Goal: Check status

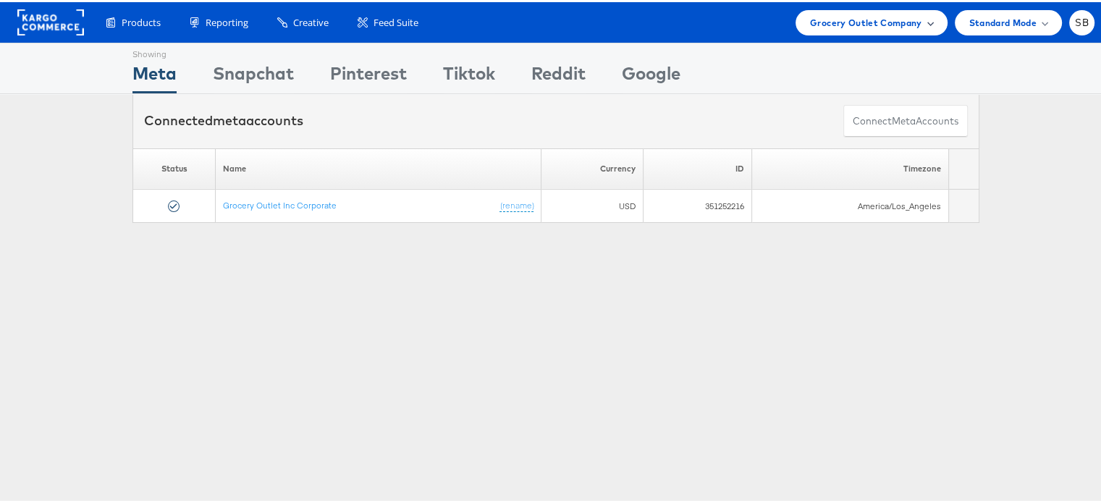
click at [880, 33] on div "Grocery Outlet Company" at bounding box center [872, 20] width 152 height 25
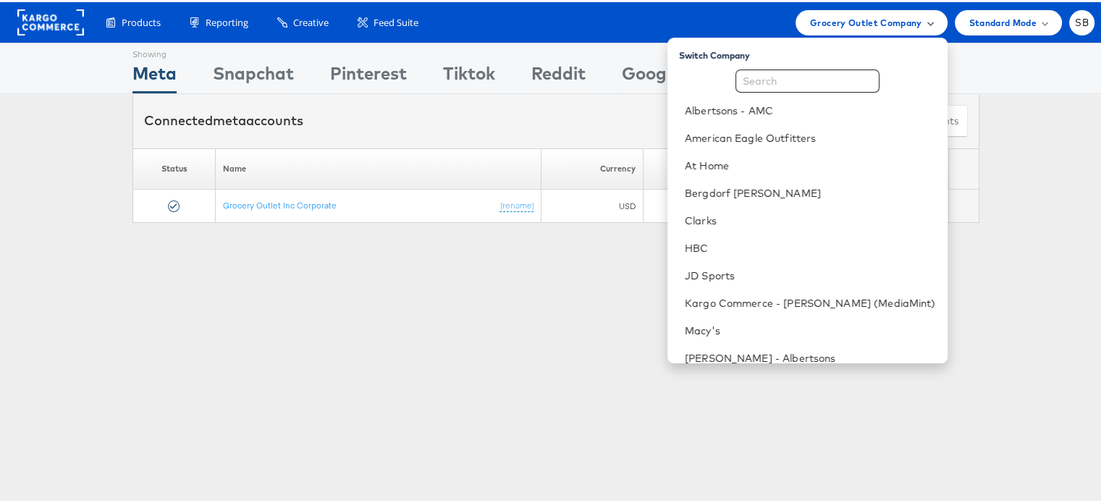
click at [880, 33] on div "Grocery Outlet Company" at bounding box center [872, 20] width 152 height 25
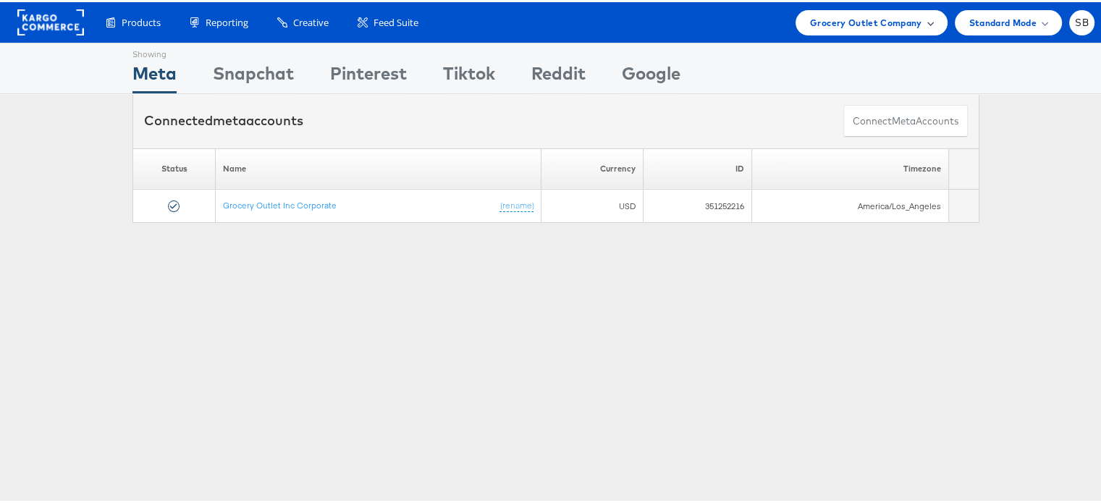
click at [880, 33] on div "Grocery Outlet Company" at bounding box center [872, 20] width 152 height 25
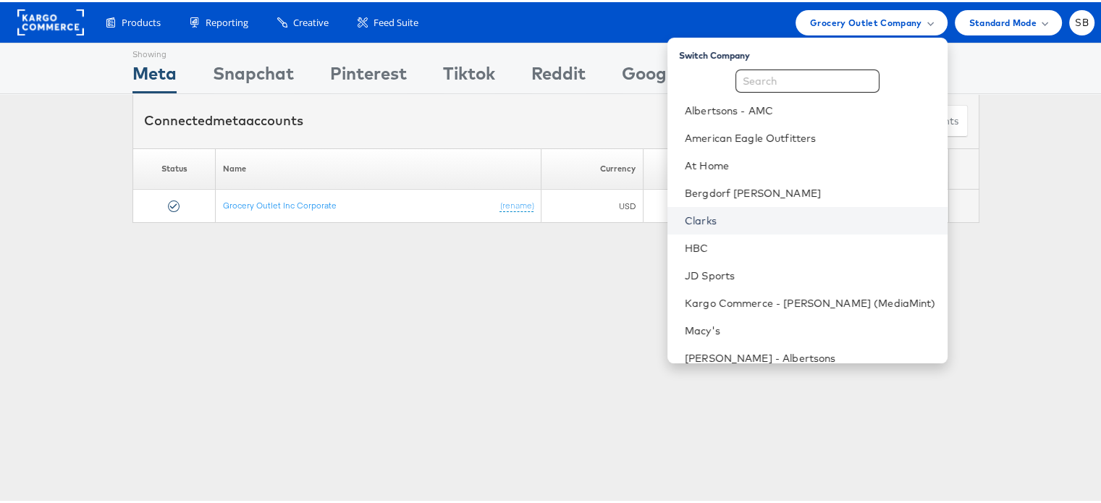
click at [737, 219] on link "Clarks" at bounding box center [810, 218] width 251 height 14
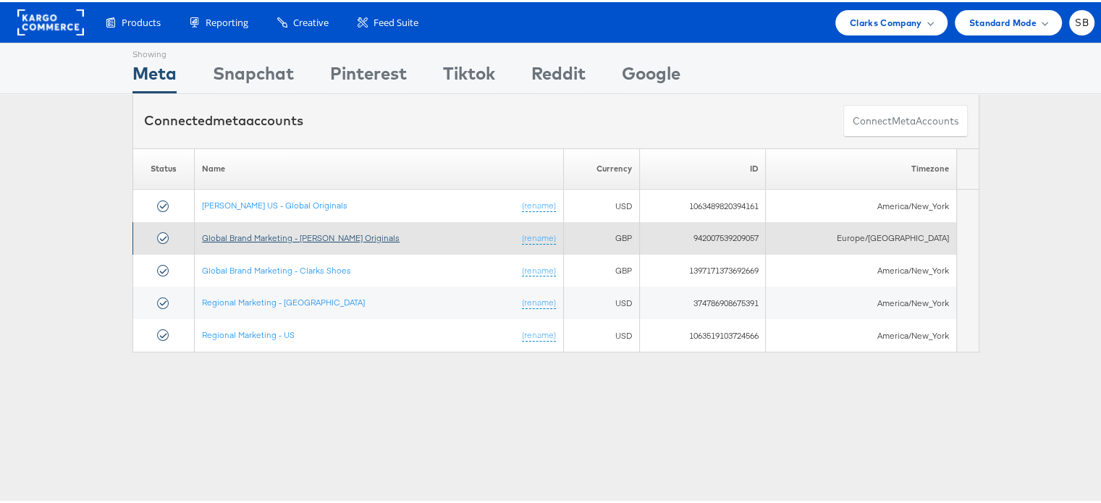
click at [285, 235] on link "Global Brand Marketing - Clarks Originals" at bounding box center [301, 235] width 198 height 11
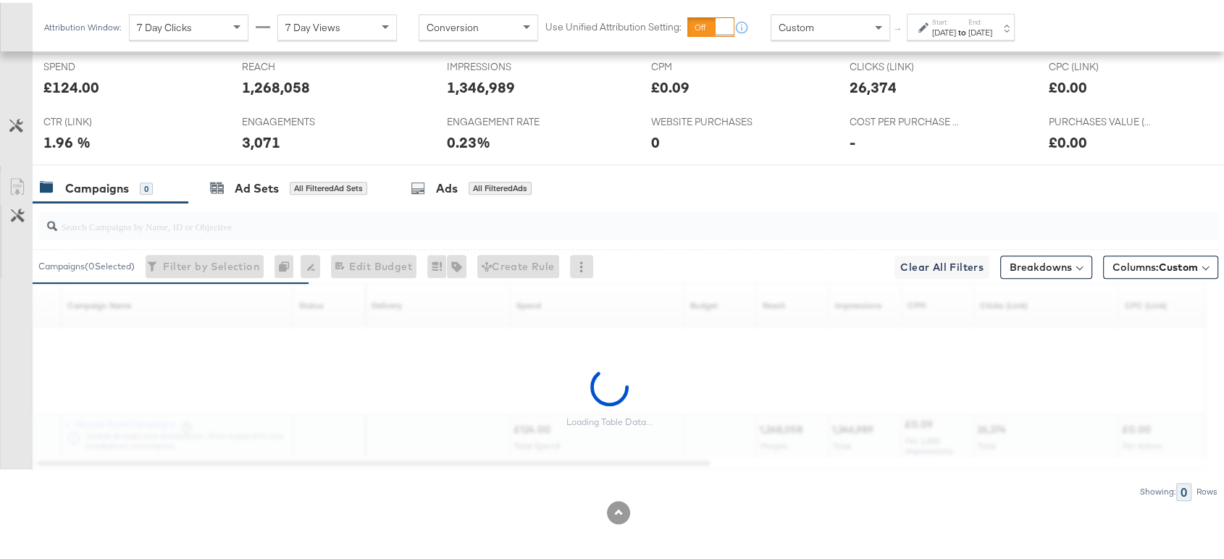
scroll to position [644, 0]
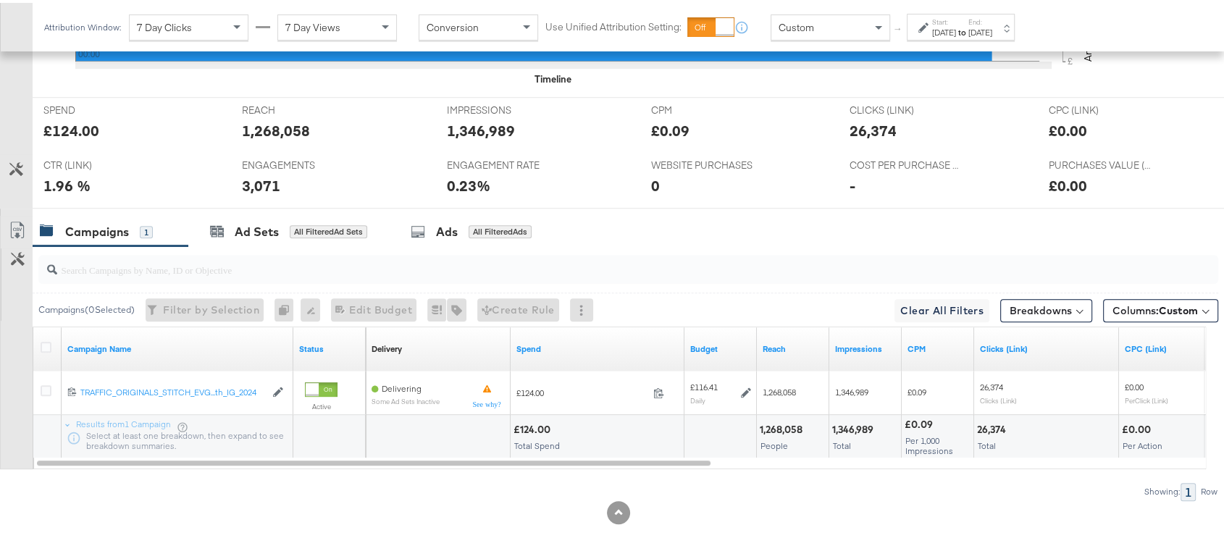
click at [933, 15] on label "Start:" at bounding box center [944, 18] width 24 height 9
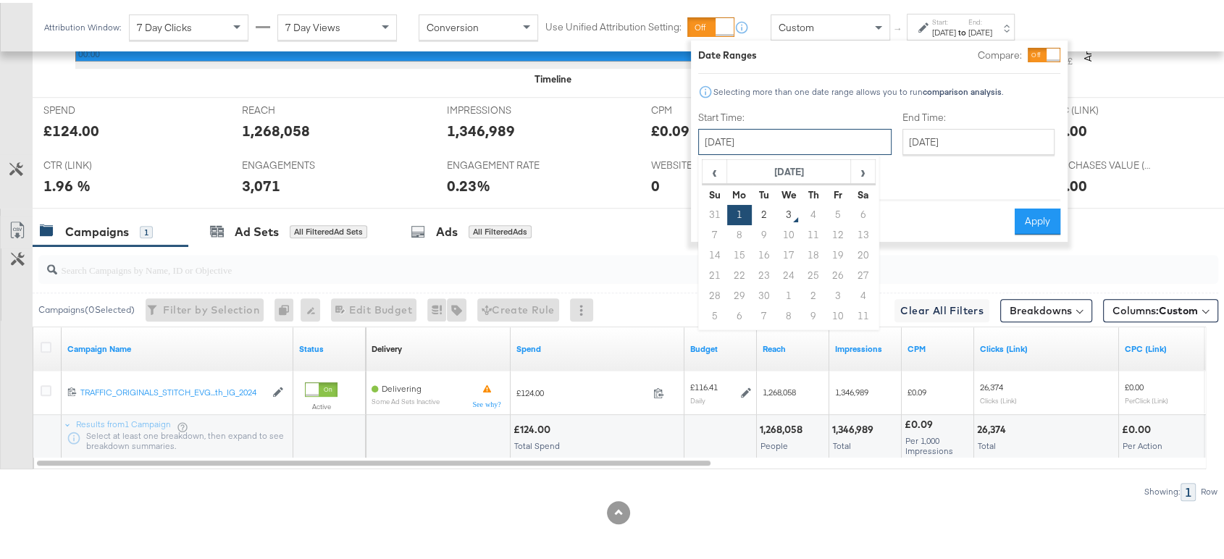
click at [733, 132] on input "September 1st 2025" at bounding box center [794, 139] width 193 height 26
click at [702, 162] on th "‹" at bounding box center [714, 169] width 25 height 25
click at [833, 213] on td "1" at bounding box center [837, 212] width 25 height 20
type input "August 1st 2025"
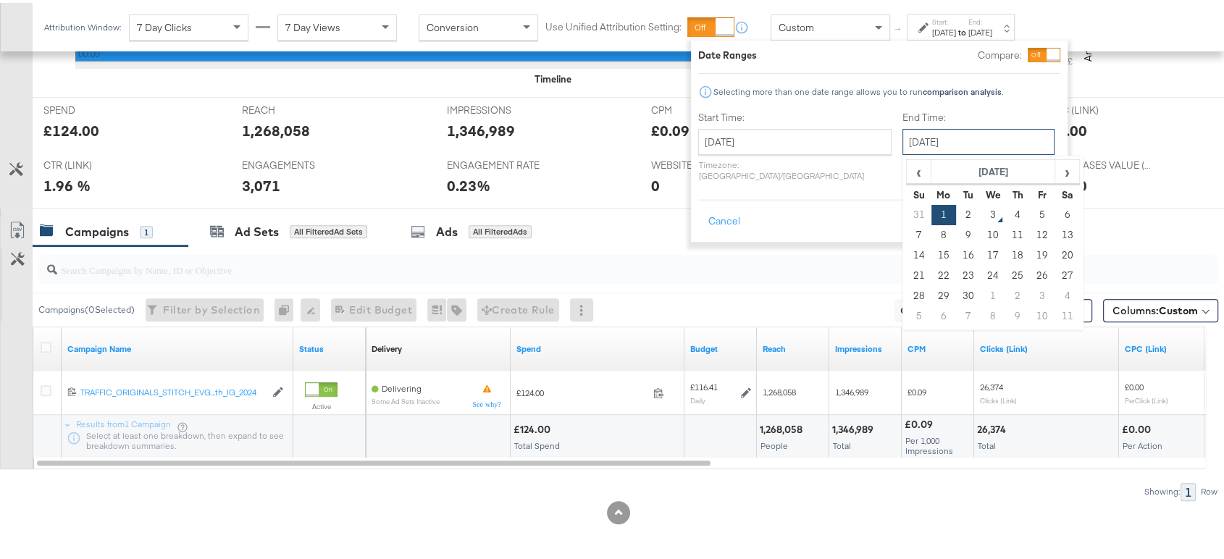
click at [902, 137] on input "September 1st 2025" at bounding box center [978, 139] width 152 height 26
click at [907, 161] on span "‹" at bounding box center [918, 169] width 22 height 22
click at [906, 312] on td "31" at bounding box center [918, 313] width 25 height 20
type input "August 31st 2025"
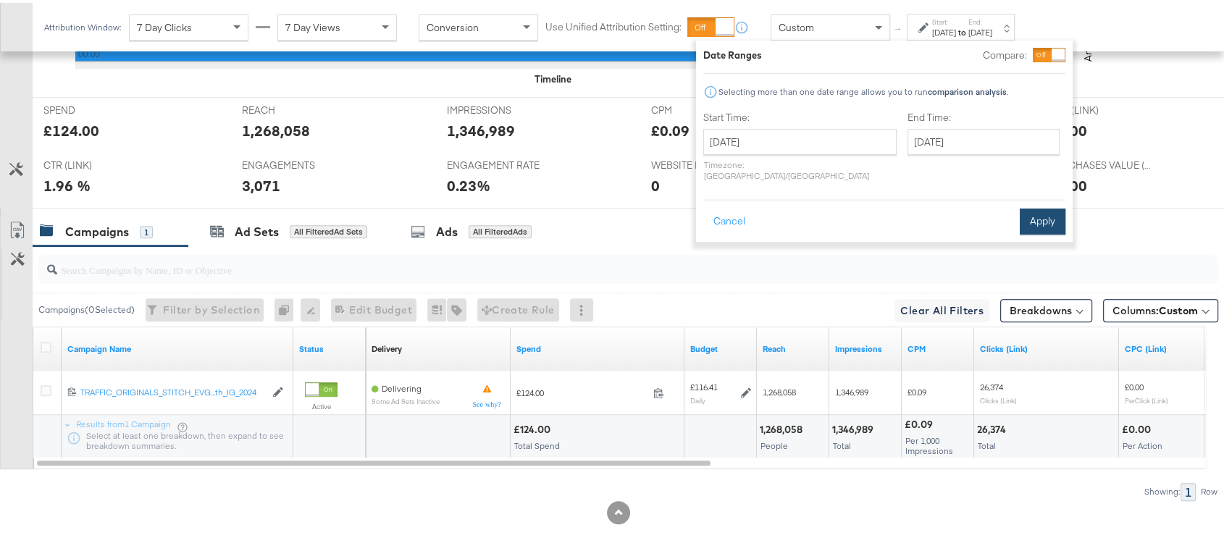
click at [1037, 211] on button "Apply" at bounding box center [1042, 219] width 46 height 26
